Goal: Task Accomplishment & Management: Use online tool/utility

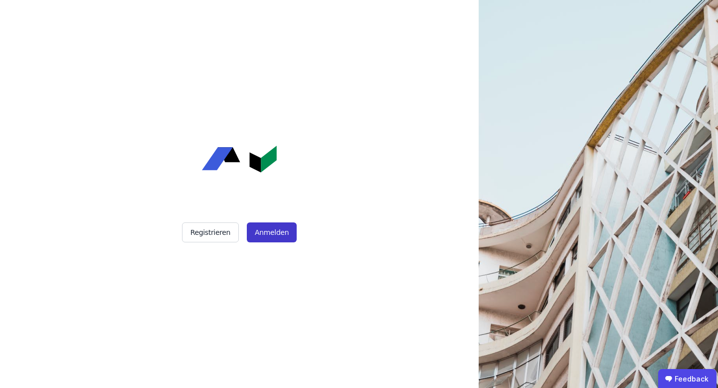
click at [277, 233] on button "Anmelden" at bounding box center [272, 232] width 50 height 20
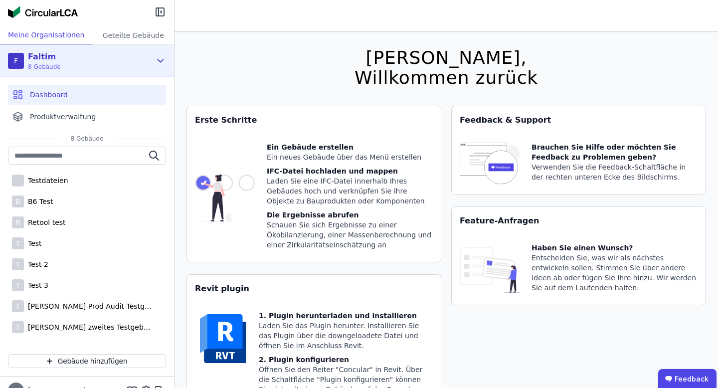
click at [71, 55] on div "F Faltim 8 Gebäude" at bounding box center [79, 61] width 143 height 20
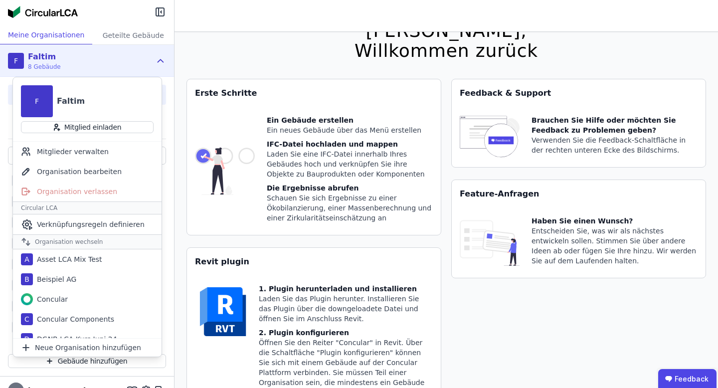
click at [153, 62] on div "F Faltim 8 Gebäude" at bounding box center [87, 61] width 174 height 32
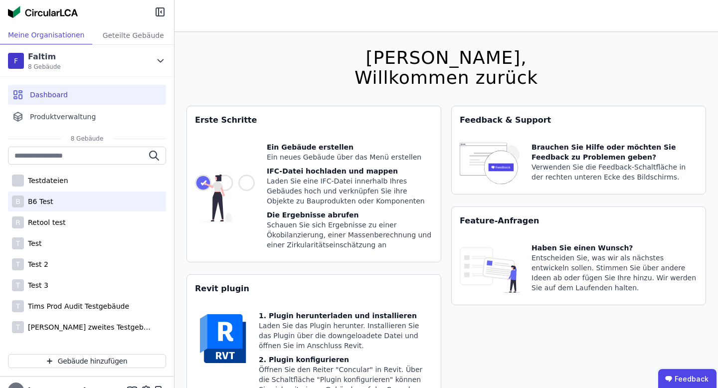
click at [61, 205] on div "B B6 Test" at bounding box center [87, 202] width 158 height 20
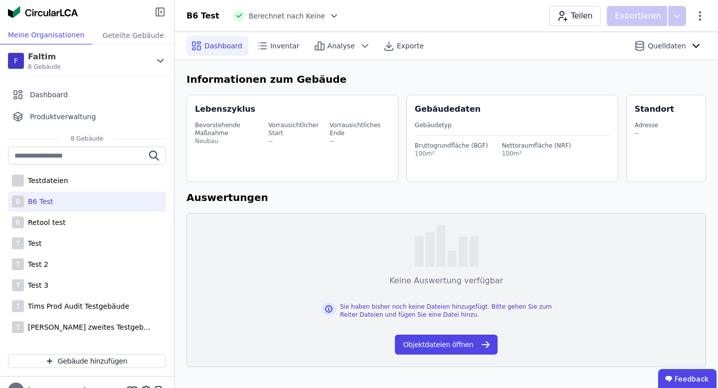
click at [164, 10] on icon at bounding box center [160, 12] width 8 height 8
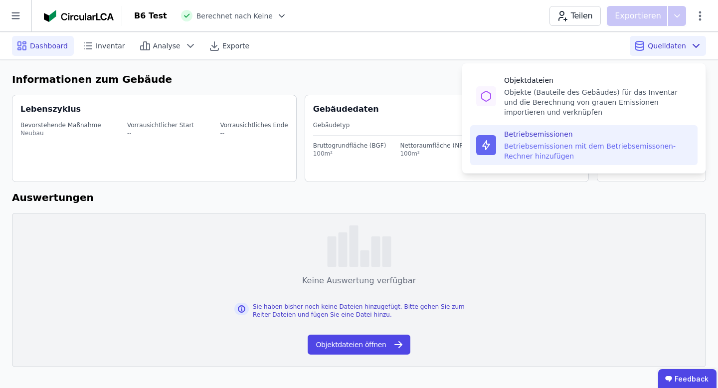
click at [593, 137] on div "Betriebsemissionen" at bounding box center [598, 134] width 188 height 10
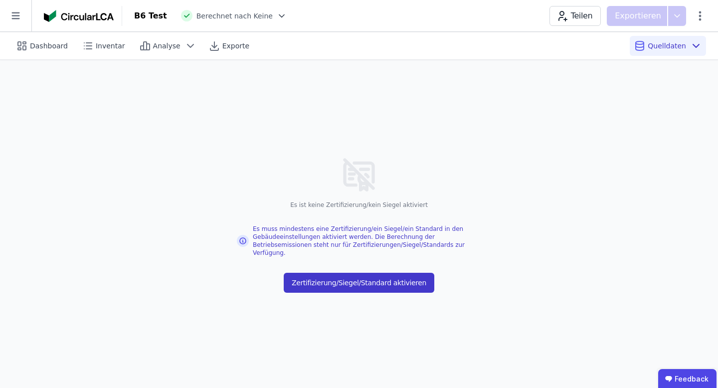
click at [411, 280] on button "Zertifizierung/Siegel/Standard aktivieren" at bounding box center [359, 283] width 151 height 20
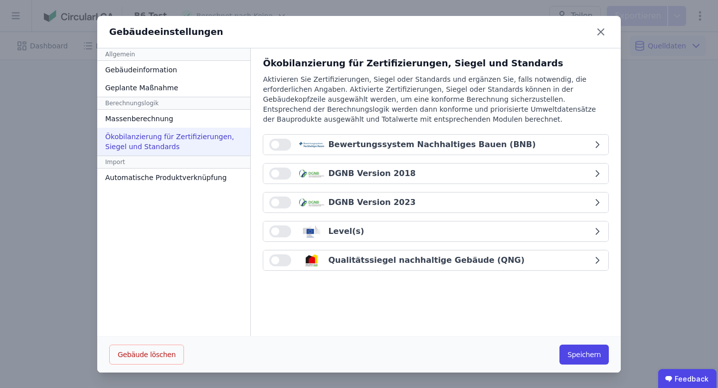
click at [277, 200] on button "button" at bounding box center [280, 202] width 22 height 12
click at [573, 347] on button "Speichern" at bounding box center [584, 355] width 49 height 20
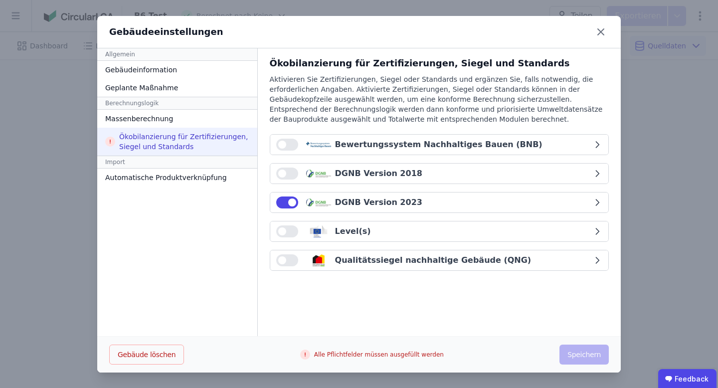
click at [420, 196] on button "DGNB Version 2023" at bounding box center [439, 203] width 338 height 20
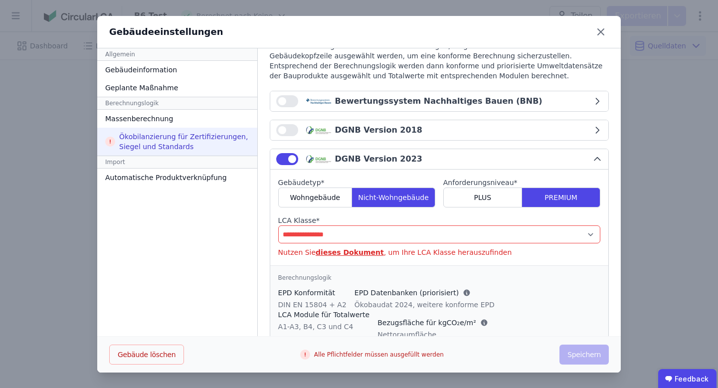
scroll to position [45, 0]
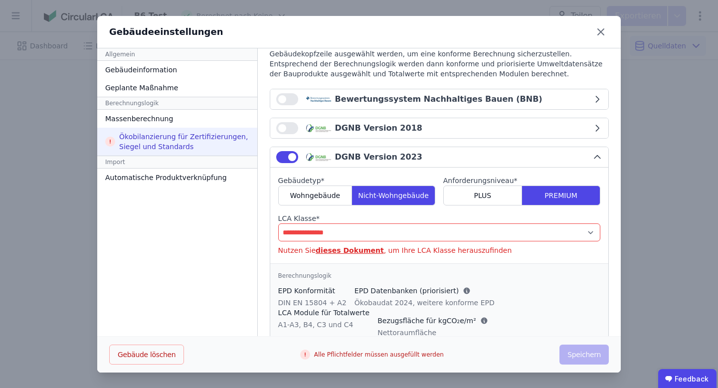
click at [369, 231] on select "**********" at bounding box center [439, 232] width 322 height 18
select select "*"
click at [278, 223] on select "**********" at bounding box center [439, 232] width 322 height 18
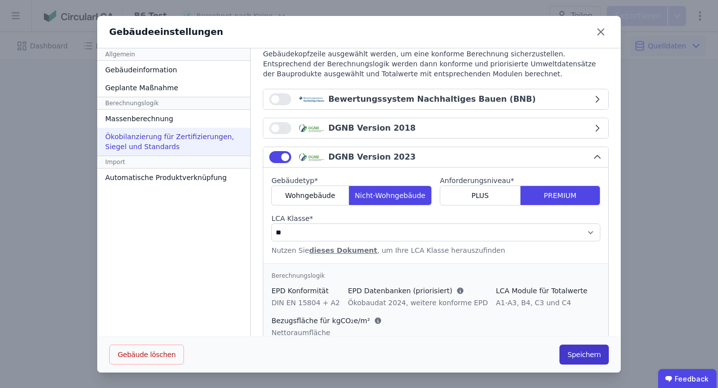
click at [568, 349] on button "Speichern" at bounding box center [584, 355] width 49 height 20
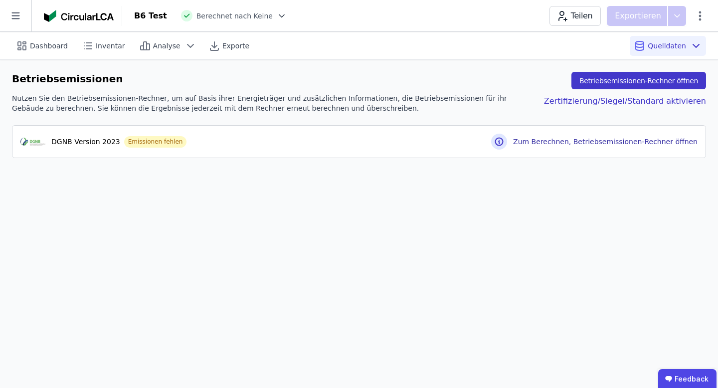
click at [652, 84] on button "Betriebsemissionen-Rechner öffnen" at bounding box center [639, 80] width 135 height 17
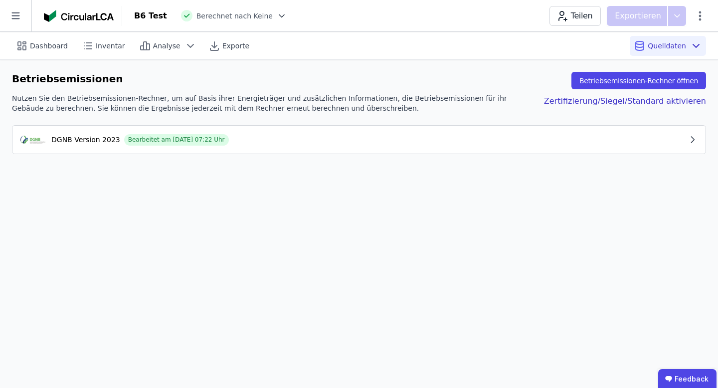
click at [424, 137] on div "DGNB Version 2023 Bearbeitet am 02.10.2025 07:22 Uhr" at bounding box center [353, 140] width 667 height 12
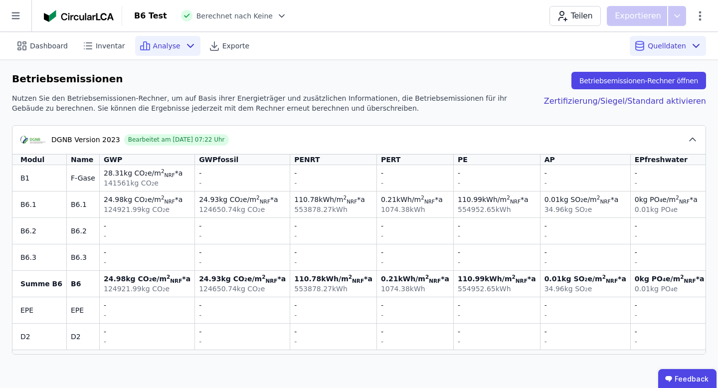
click at [173, 49] on span "Analyse" at bounding box center [166, 46] width 27 height 10
click at [253, 17] on span "Berechnet nach Keine" at bounding box center [234, 16] width 76 height 10
click at [273, 17] on div at bounding box center [280, 16] width 14 height 10
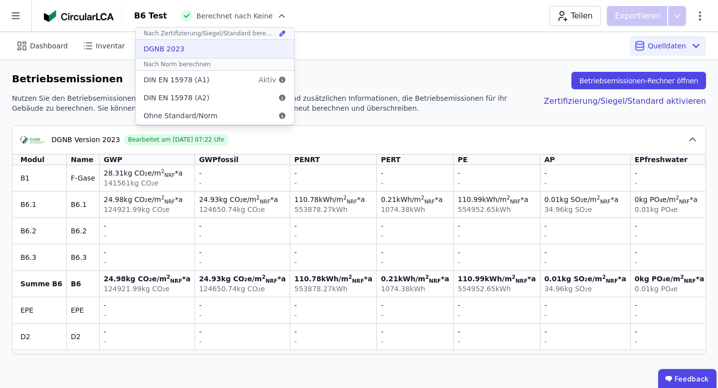
click at [222, 47] on div "DGNB 2023" at bounding box center [215, 49] width 159 height 18
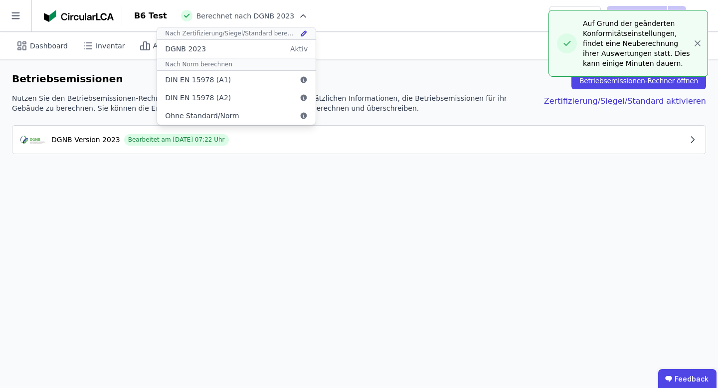
click at [426, 17] on div "B6 Test Berechnet nach DGNB 2023 Nach Zertifizierung/Siegel/Standard berechnen …" at bounding box center [420, 16] width 596 height 20
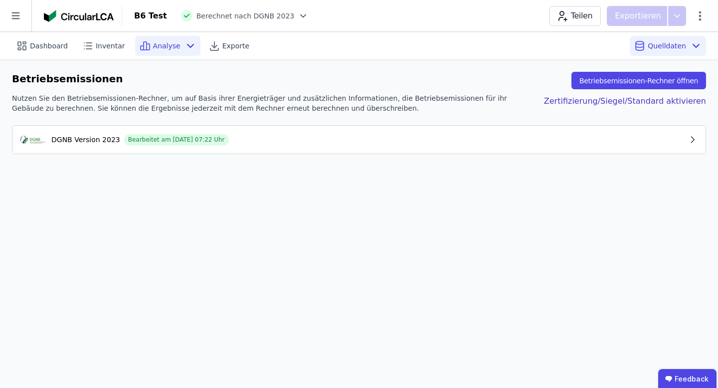
click at [185, 45] on icon at bounding box center [191, 46] width 12 height 12
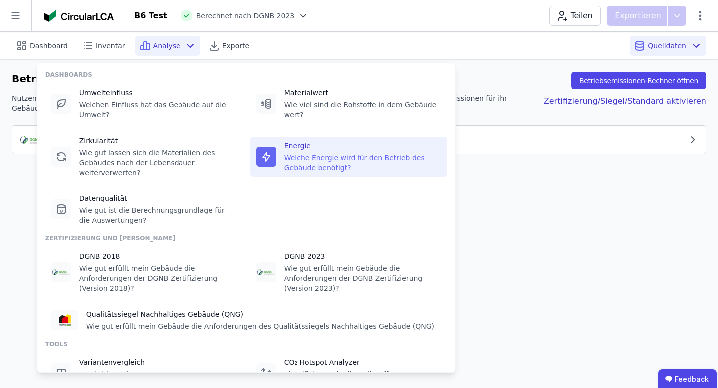
click at [316, 150] on div "Energie" at bounding box center [362, 146] width 157 height 10
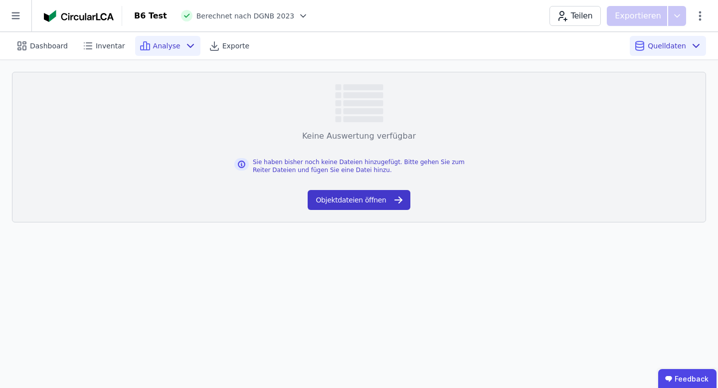
click at [343, 197] on button "Objektdateien öffnen" at bounding box center [359, 200] width 102 height 20
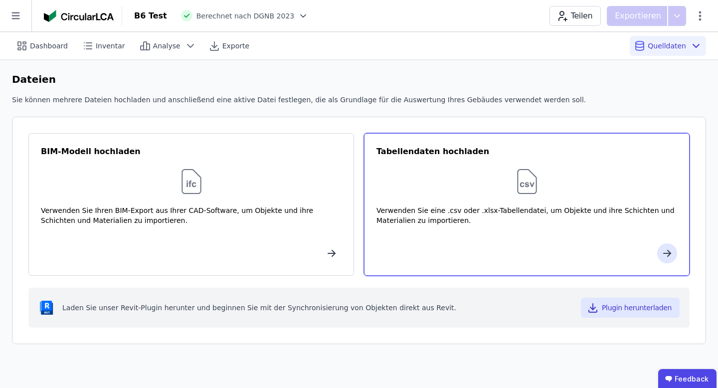
click at [461, 226] on div "Verwenden Sie eine .csv oder .xlsx-Tabellendatei, um Objekte und ihre Schichten…" at bounding box center [527, 220] width 301 height 30
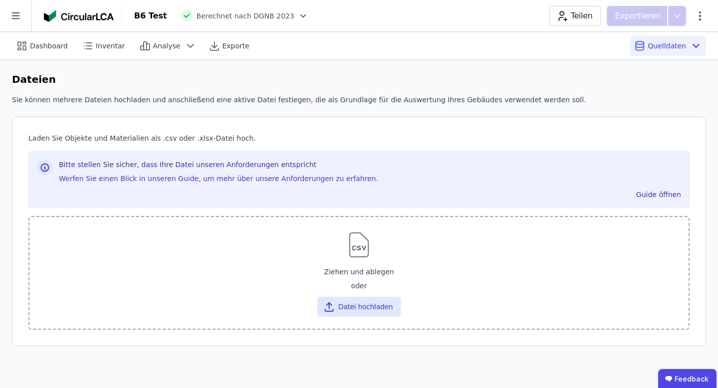
click at [348, 293] on div "Ziehen und ablegen oder Datei hochladen" at bounding box center [358, 290] width 643 height 54
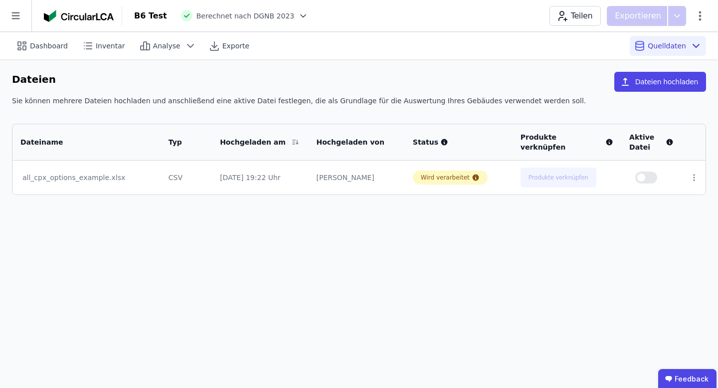
click at [480, 216] on div "Dashboard Inventar Analyse Exporte Quelldaten Dateien Dateien hochladen Sie kön…" at bounding box center [359, 210] width 718 height 356
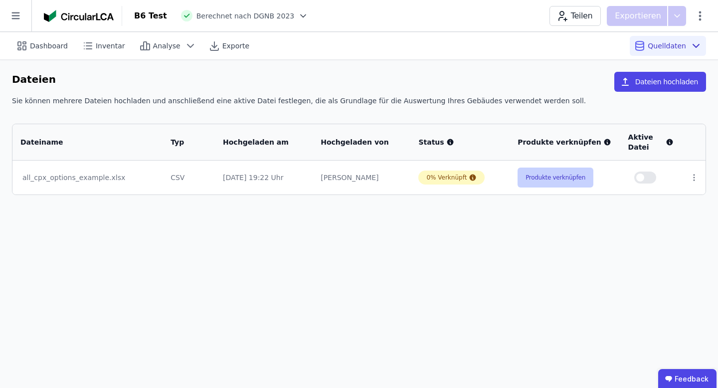
click at [526, 176] on button "Produkte verknüpfen" at bounding box center [556, 178] width 76 height 20
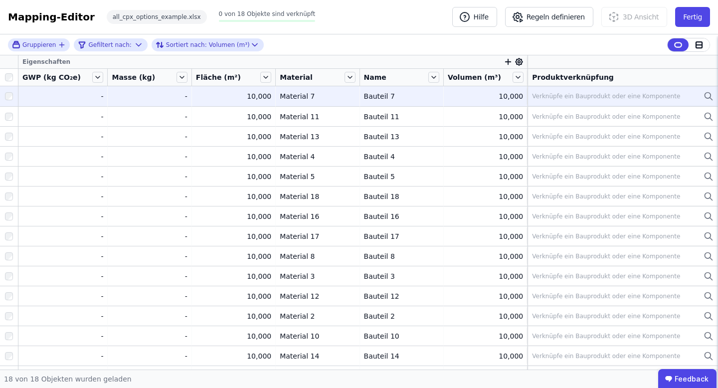
click at [611, 100] on div "Verknüpfe ein Bauprodukt oder eine Komponente" at bounding box center [606, 96] width 148 height 8
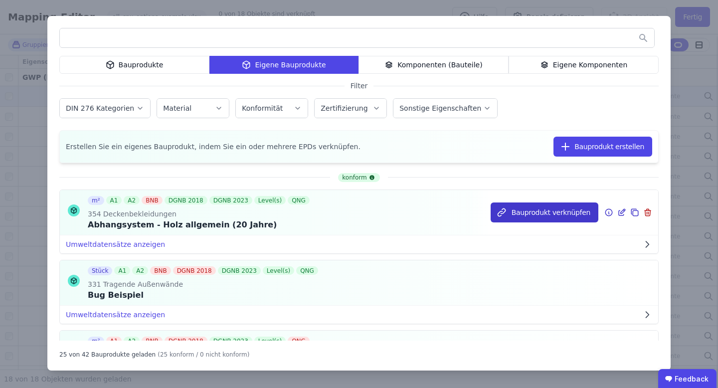
click at [542, 210] on button "Bauprodukt verknüpfen" at bounding box center [545, 212] width 108 height 20
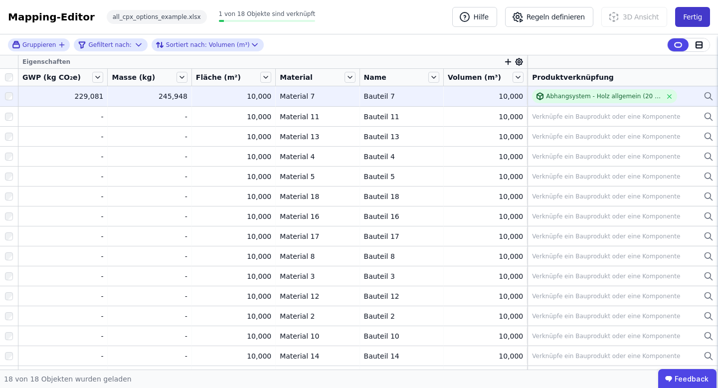
click at [695, 11] on button "Fertig" at bounding box center [692, 17] width 35 height 20
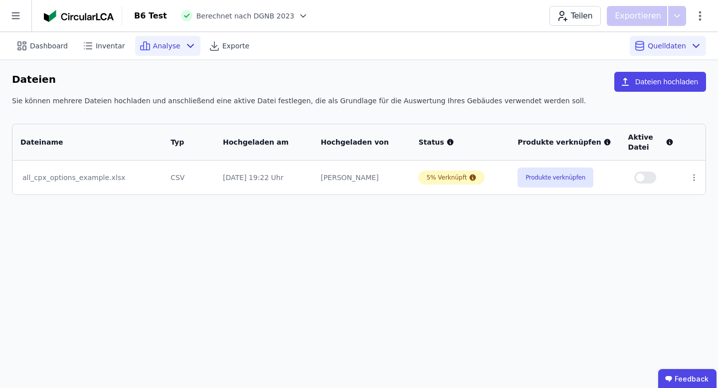
click at [186, 48] on icon at bounding box center [191, 46] width 12 height 12
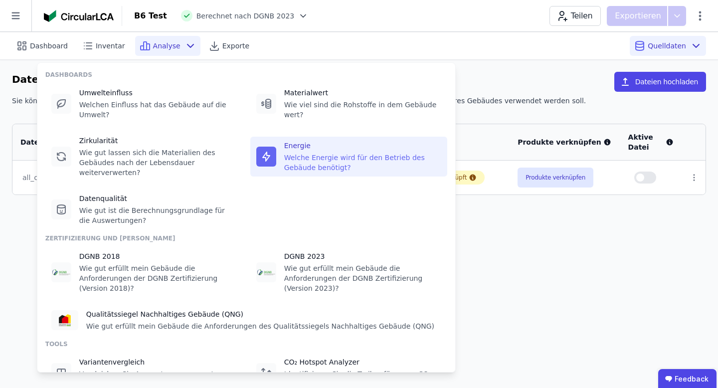
click at [298, 158] on div "Welche Energie wird für den Betrieb des Gebäude benötigt?" at bounding box center [362, 163] width 157 height 20
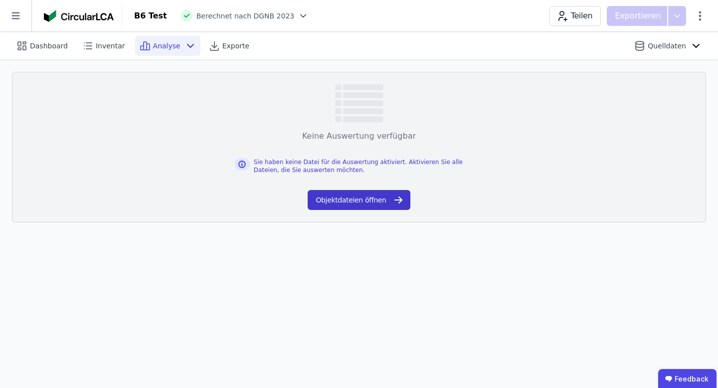
click at [335, 200] on button "Objektdateien öffnen" at bounding box center [359, 200] width 102 height 20
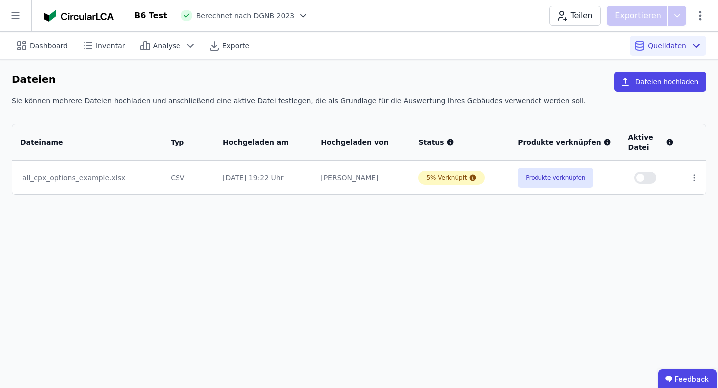
click at [642, 178] on span "button" at bounding box center [640, 178] width 8 height 8
click at [173, 46] on span "Analyse" at bounding box center [166, 46] width 27 height 10
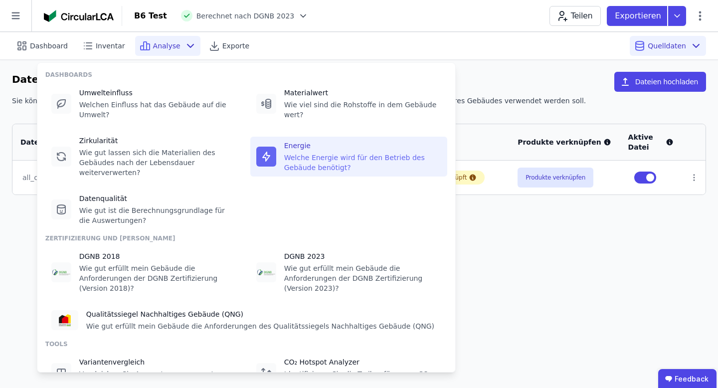
click at [296, 145] on div "Energie" at bounding box center [362, 146] width 157 height 10
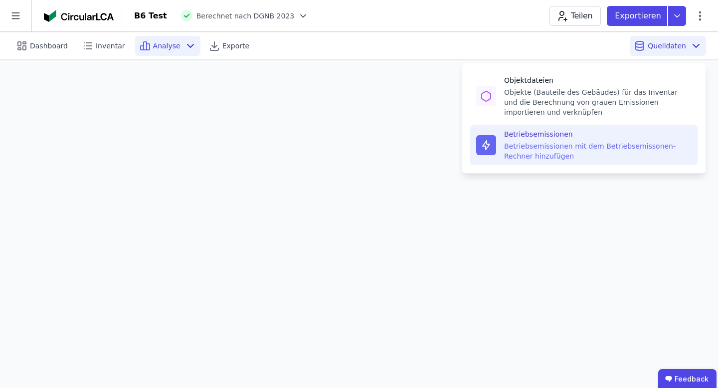
click at [635, 142] on div "Betriebsemissionen mit dem Betriebsemissonen-Rechner hinzufügen" at bounding box center [598, 151] width 188 height 20
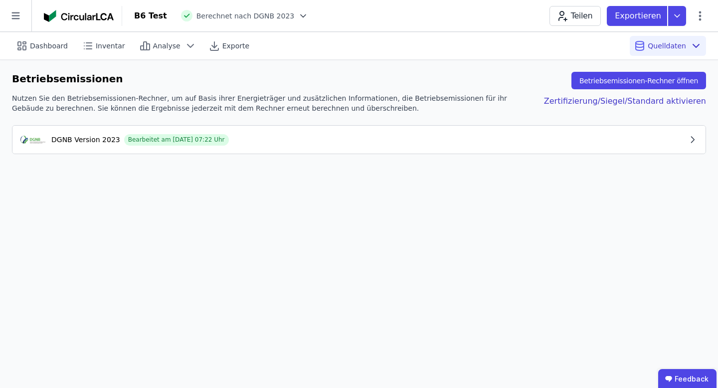
click at [397, 147] on button "DGNB Version 2023 Bearbeitet am 02.10.2025 07:22 Uhr" at bounding box center [358, 140] width 693 height 28
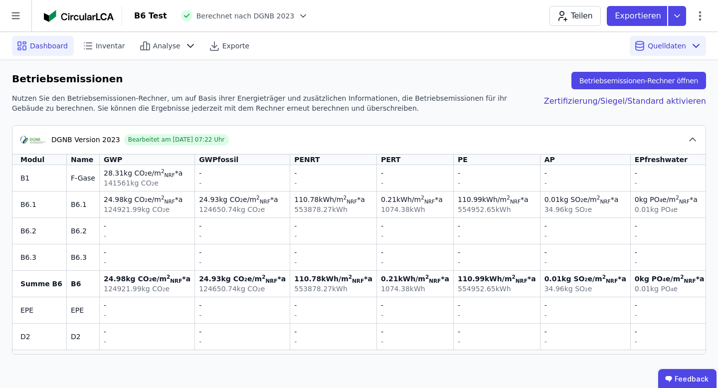
click at [37, 43] on span "Dashboard" at bounding box center [49, 46] width 38 height 10
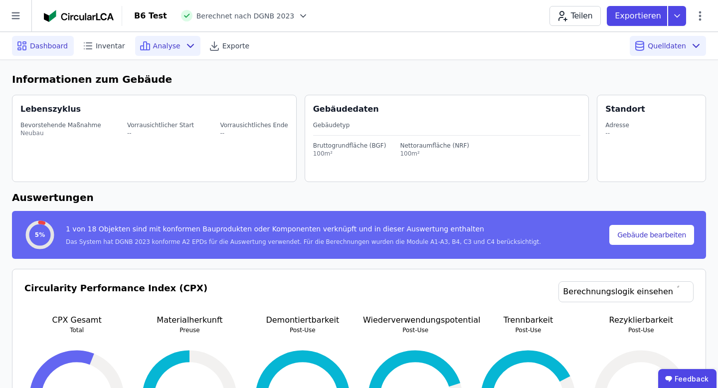
click at [185, 48] on icon at bounding box center [191, 46] width 12 height 12
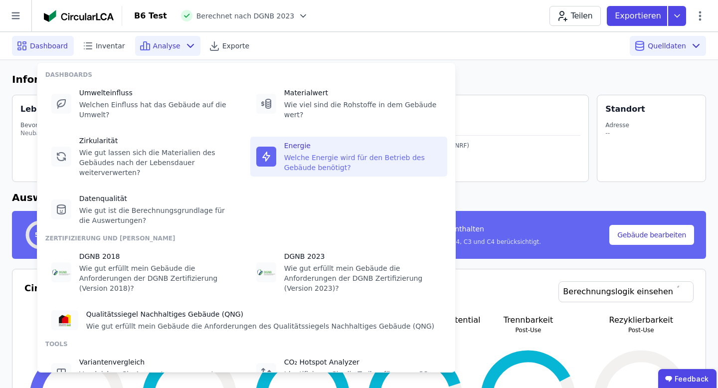
click at [338, 157] on div "Welche Energie wird für den Betrieb des Gebäude benötigt?" at bounding box center [362, 163] width 157 height 20
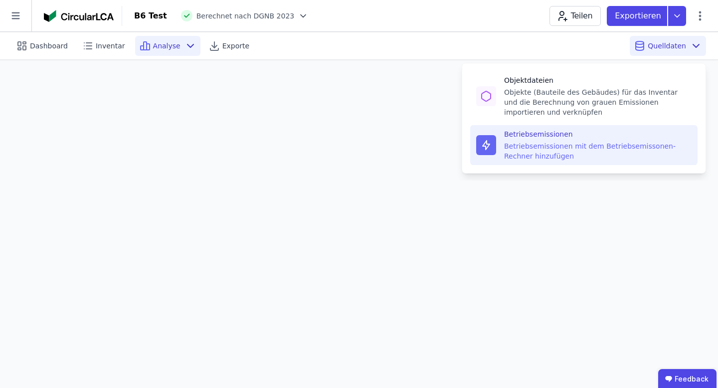
click at [614, 140] on div "Betriebsemissionen Betriebsemissionen mit dem Betriebsemissonen-Rechner hinzufü…" at bounding box center [598, 145] width 188 height 32
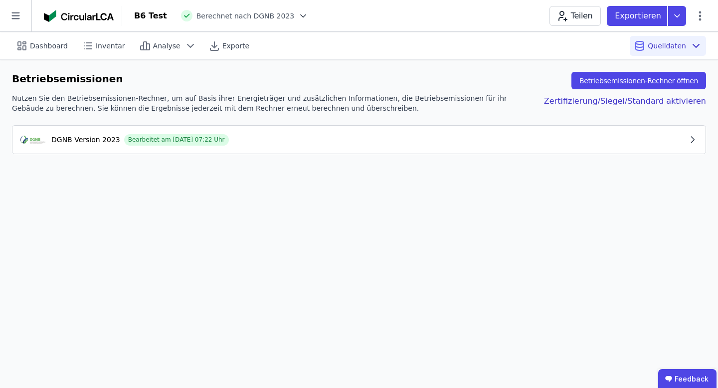
click at [335, 142] on div "DGNB Version 2023 Bearbeitet am 02.10.2025 07:22 Uhr" at bounding box center [353, 140] width 667 height 12
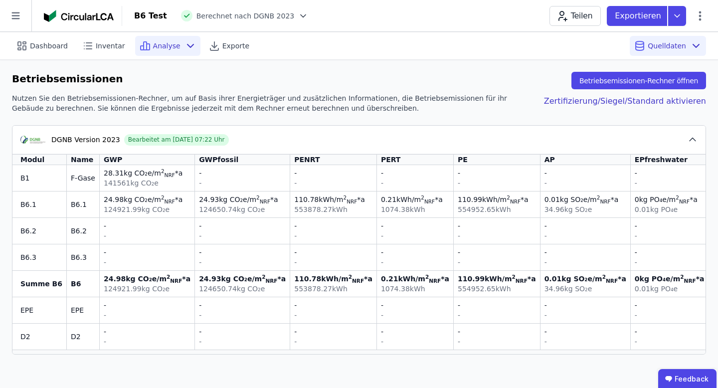
click at [163, 50] on span "Analyse" at bounding box center [166, 46] width 27 height 10
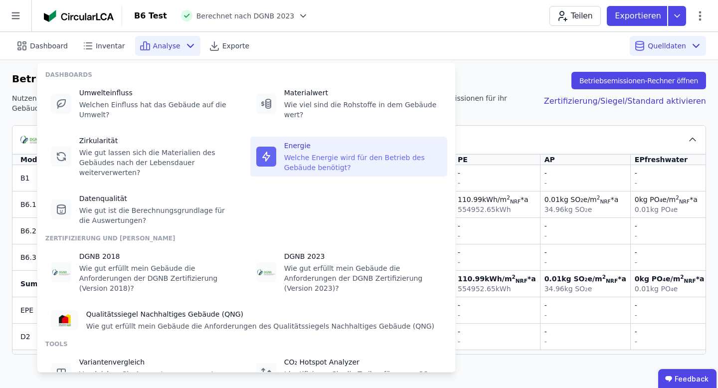
click at [291, 161] on div "Welche Energie wird für den Betrieb des Gebäude benötigt?" at bounding box center [362, 163] width 157 height 20
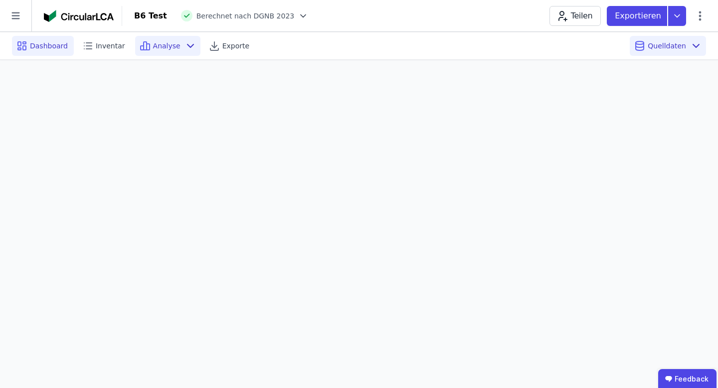
click at [51, 46] on span "Dashboard" at bounding box center [49, 46] width 38 height 10
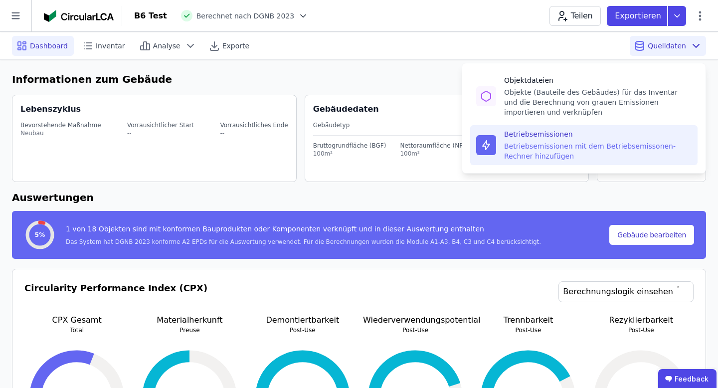
click at [588, 152] on div "Betriebsemissionen mit dem Betriebsemissonen-Rechner hinzufügen" at bounding box center [598, 151] width 188 height 20
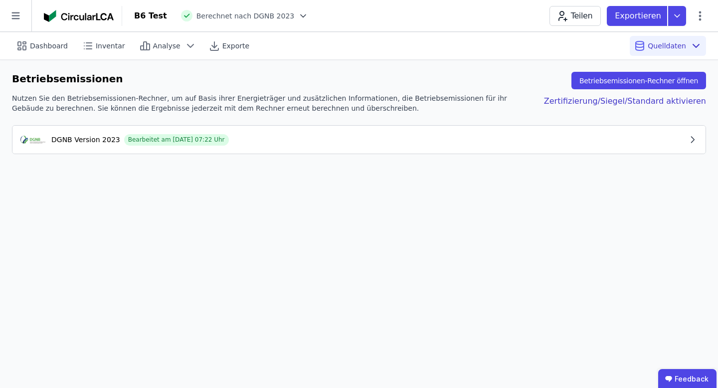
click at [551, 142] on div "DGNB Version 2023 Bearbeitet am 02.10.2025 07:22 Uhr" at bounding box center [353, 140] width 667 height 12
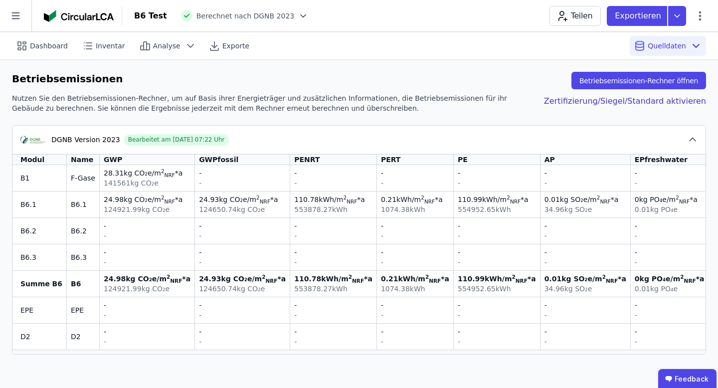
click at [551, 142] on div "DGNB Version 2023 Bearbeitet am 02.10.2025 07:22 Uhr" at bounding box center [353, 140] width 667 height 12
